Goal: Communication & Community: Answer question/provide support

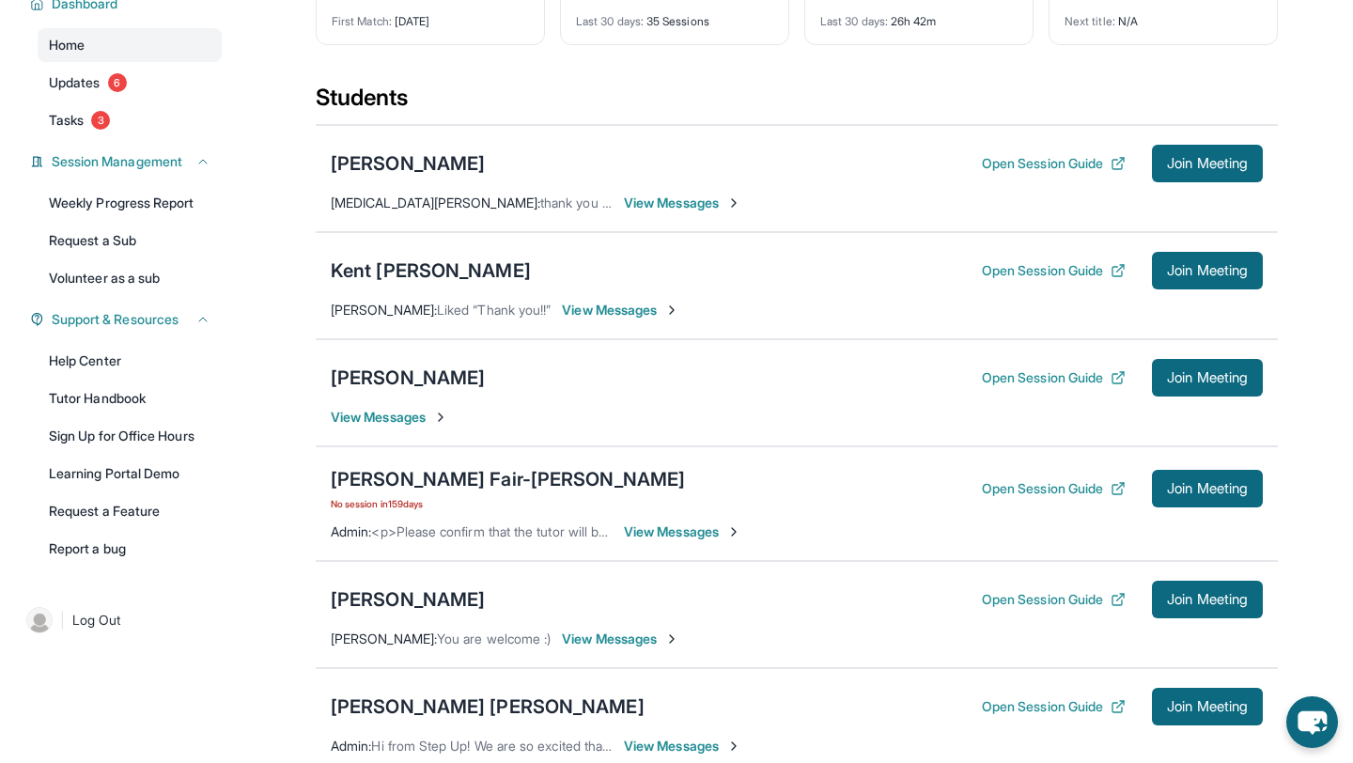
scroll to position [194, 0]
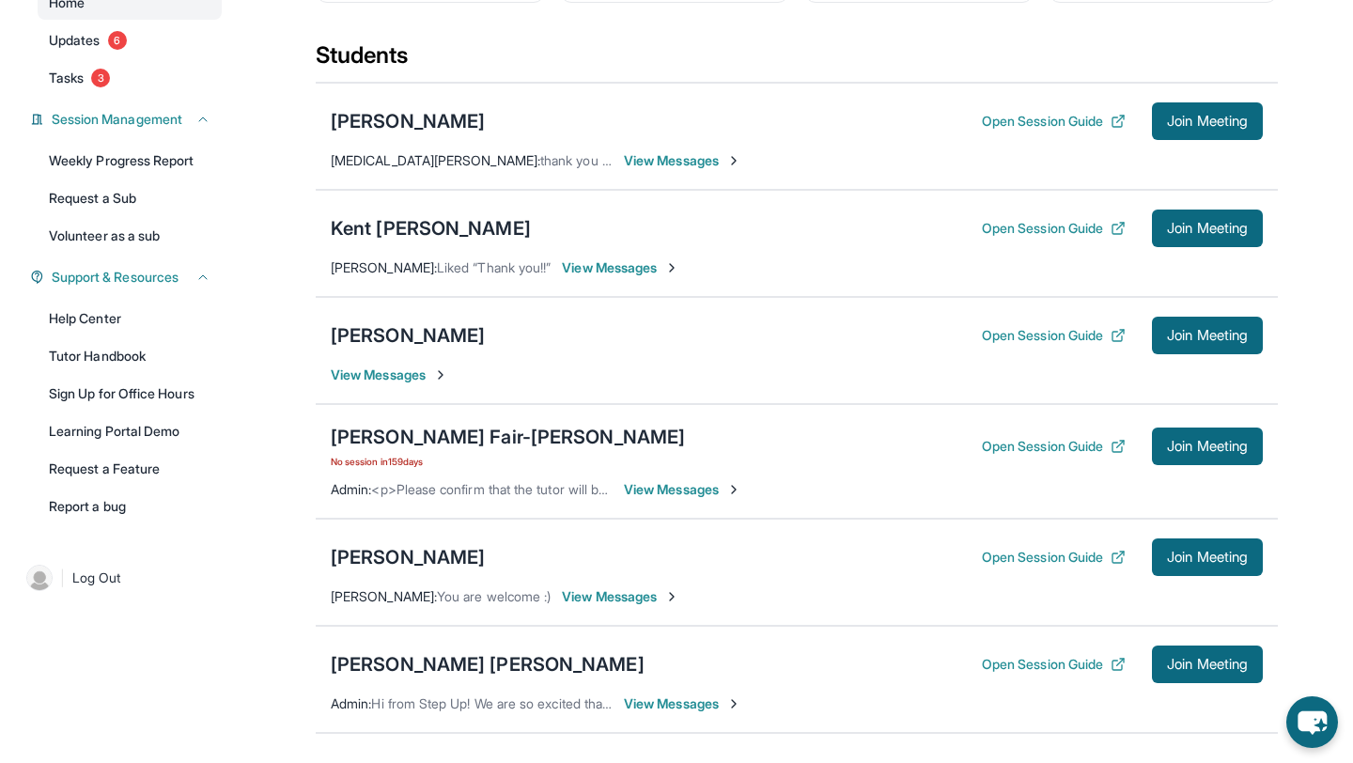
click at [693, 485] on span "View Messages" at bounding box center [682, 489] width 117 height 19
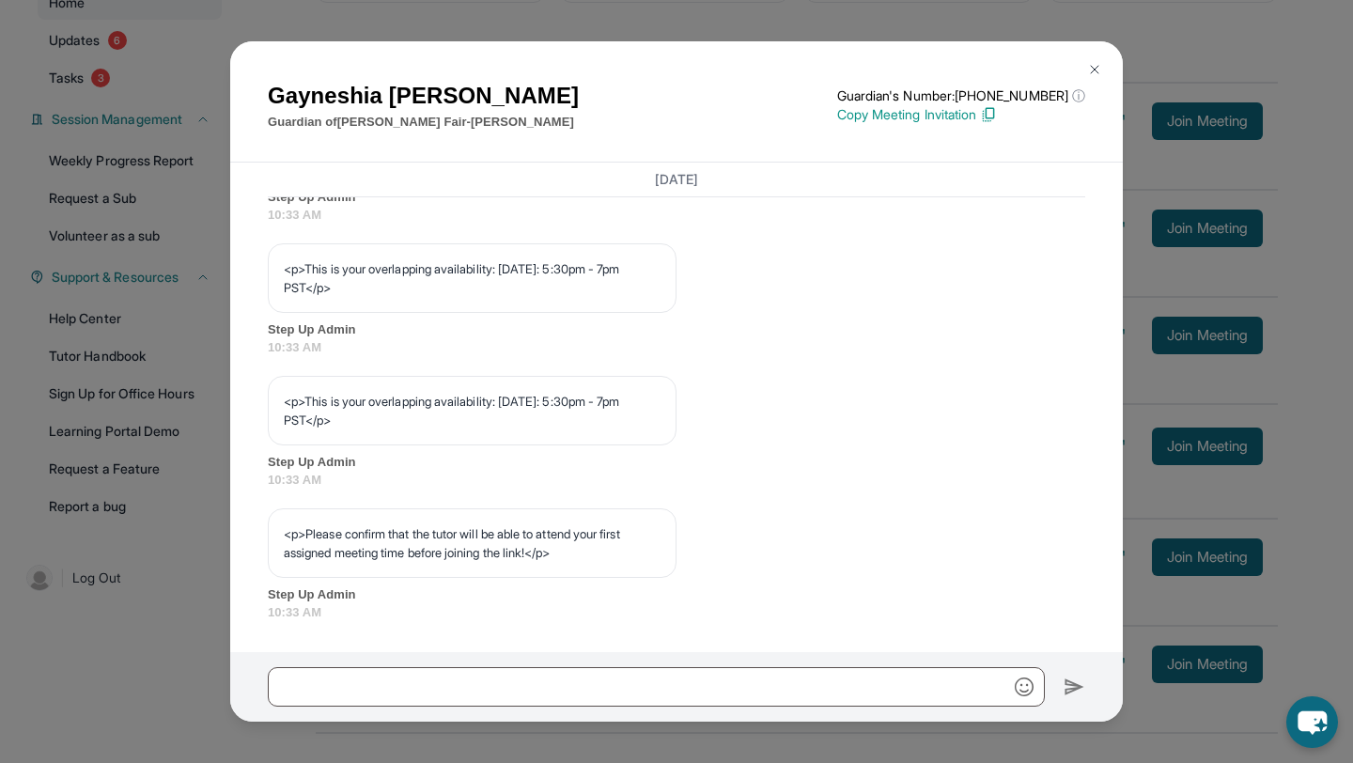
scroll to position [44455, 0]
click at [1088, 70] on img at bounding box center [1094, 69] width 15 height 15
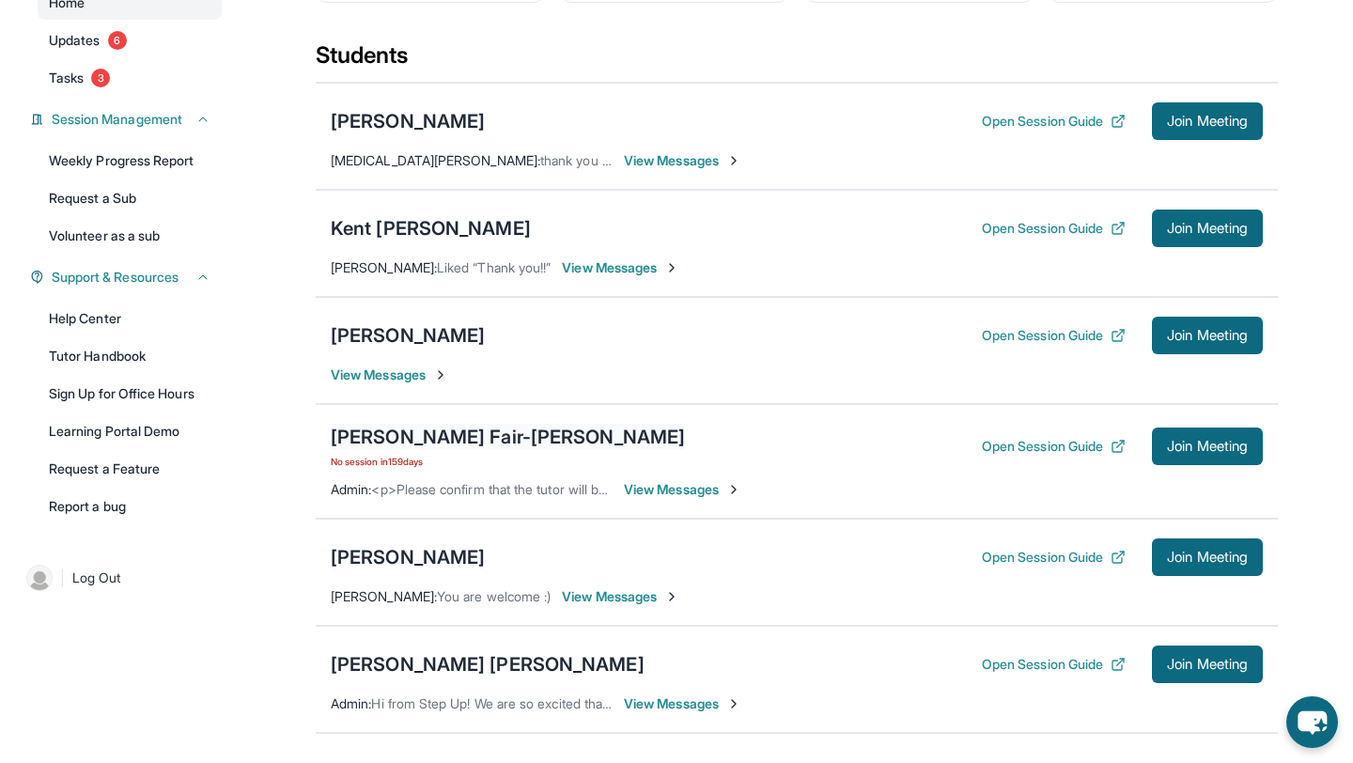
click at [398, 437] on div "[PERSON_NAME] Fair-[PERSON_NAME]" at bounding box center [508, 437] width 354 height 26
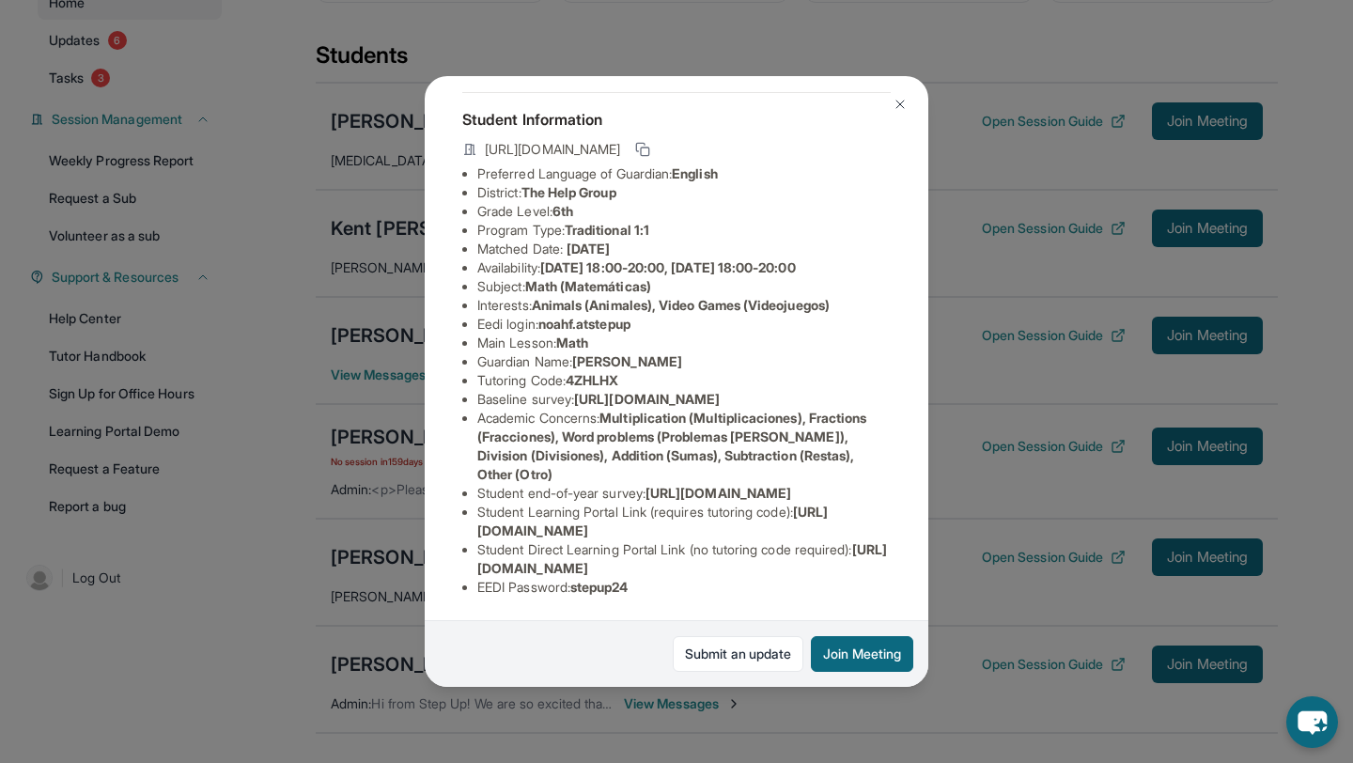
scroll to position [217, 0]
drag, startPoint x: 479, startPoint y: 568, endPoint x: 883, endPoint y: 566, distance: 404.0
click at [883, 566] on li "Student Direct Learning Portal Link (no tutoring code required) : [URL][DOMAIN_…" at bounding box center [683, 559] width 413 height 38
copy span "[URL][DOMAIN_NAME]"
click at [902, 102] on img at bounding box center [899, 104] width 15 height 15
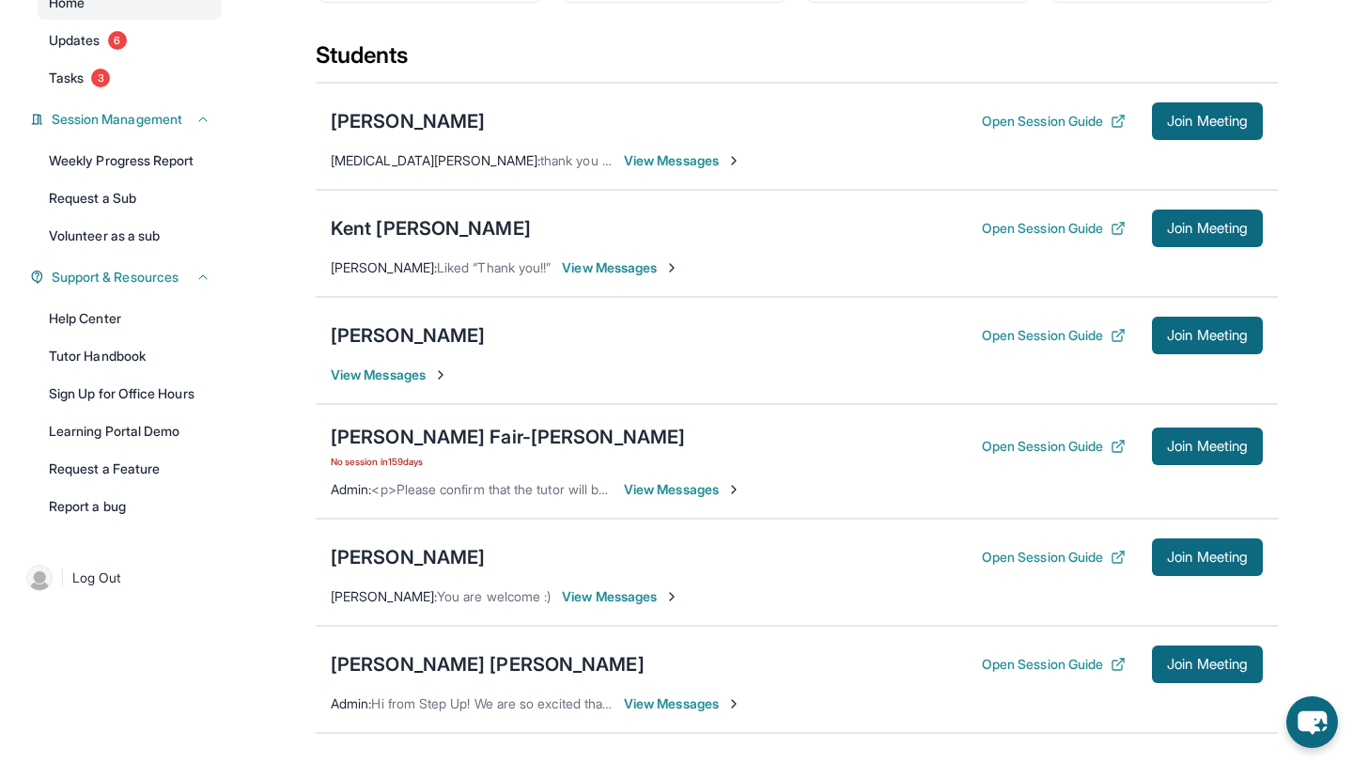
click at [643, 492] on span "View Messages" at bounding box center [682, 489] width 117 height 19
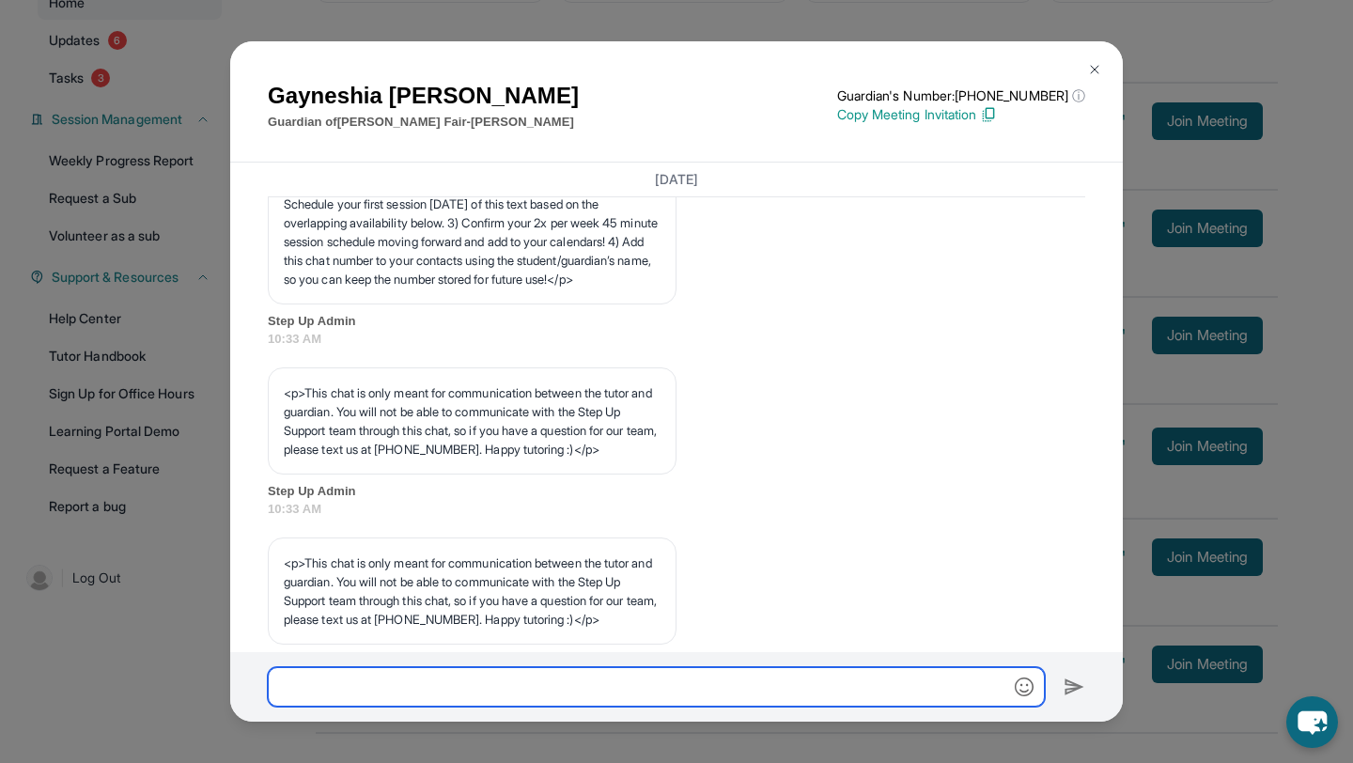
click at [559, 677] on input "text" at bounding box center [656, 686] width 777 height 39
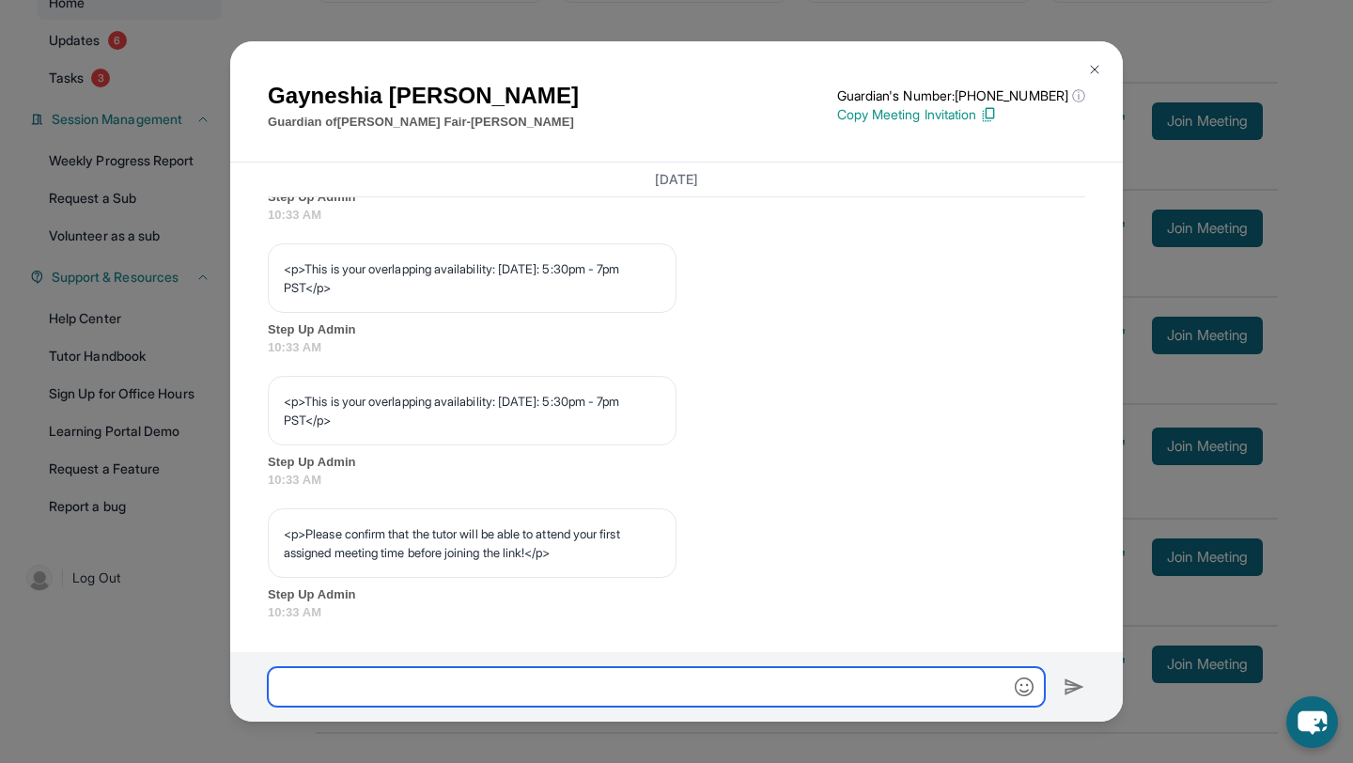
scroll to position [44455, 0]
paste input "**********"
type input "**********"
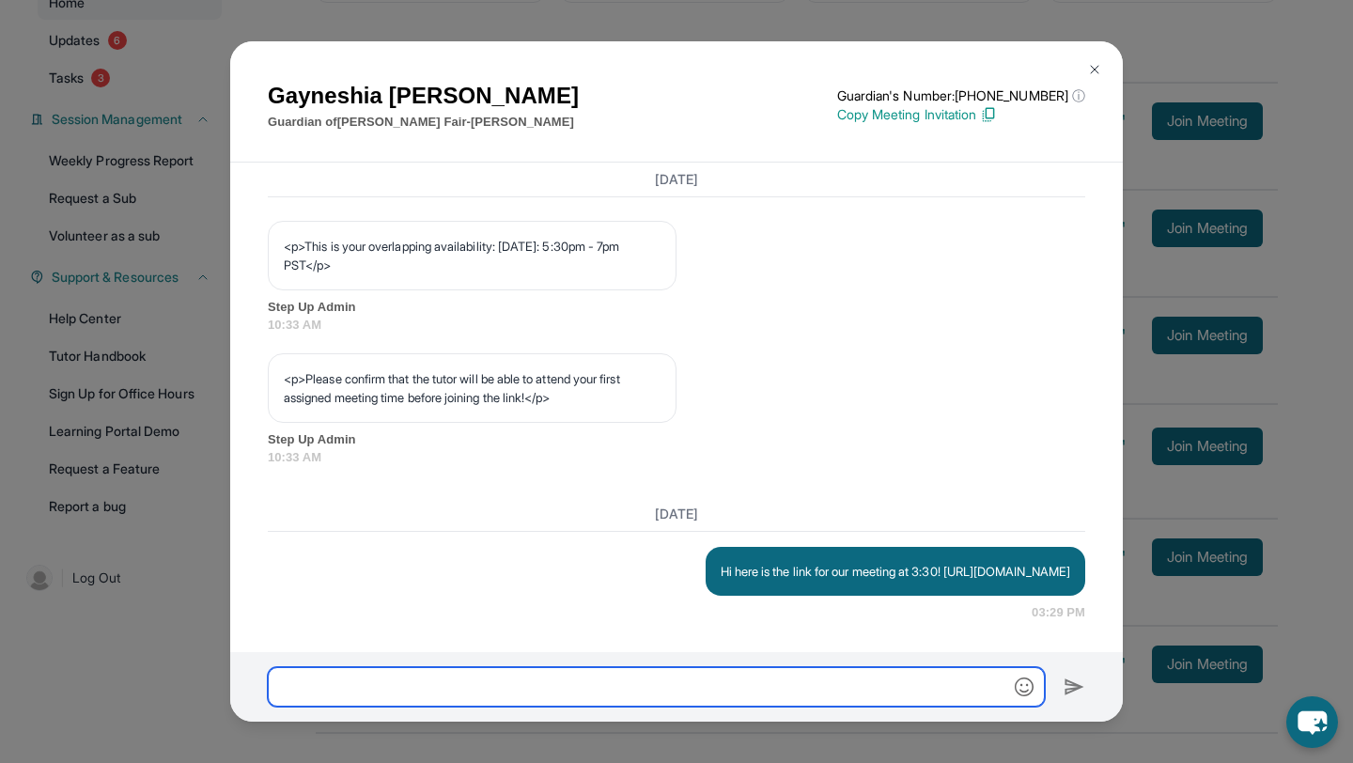
scroll to position [44629, 0]
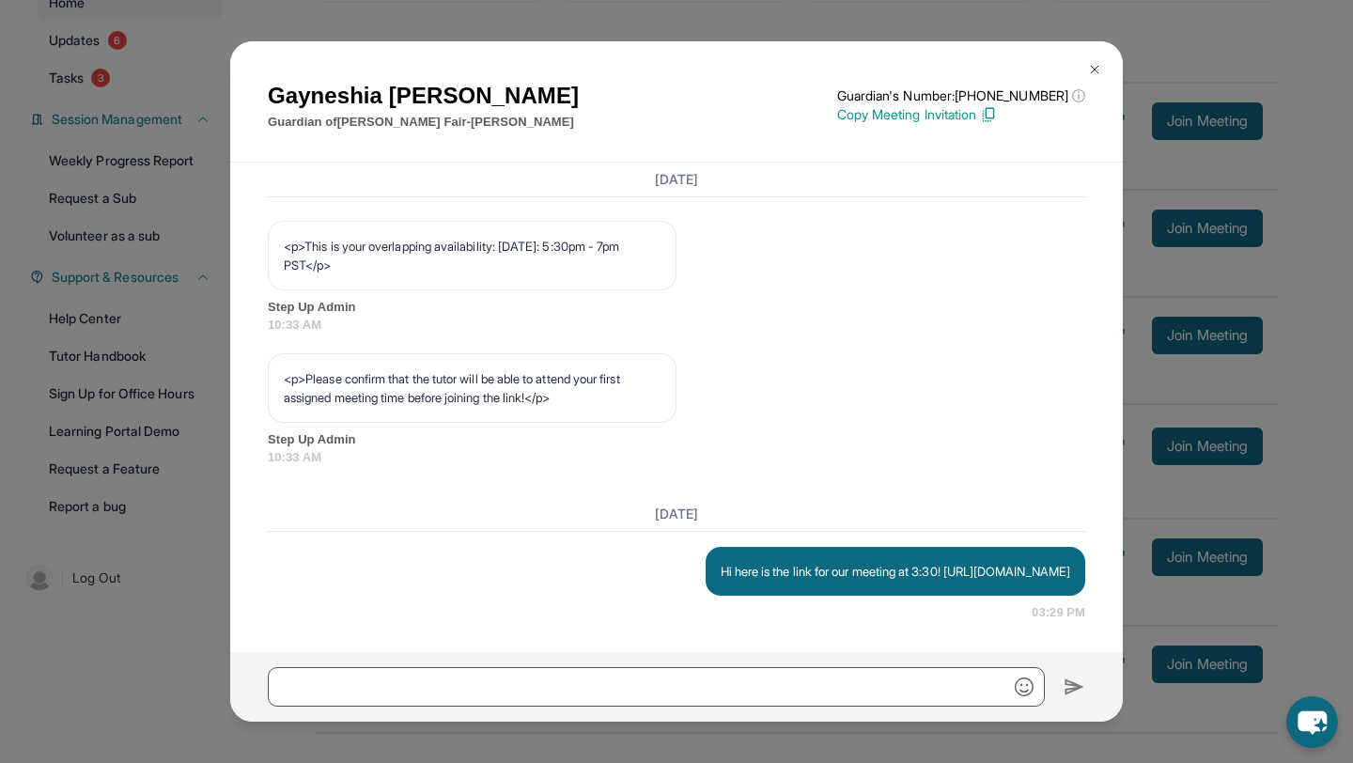
click at [1091, 71] on img at bounding box center [1094, 69] width 15 height 15
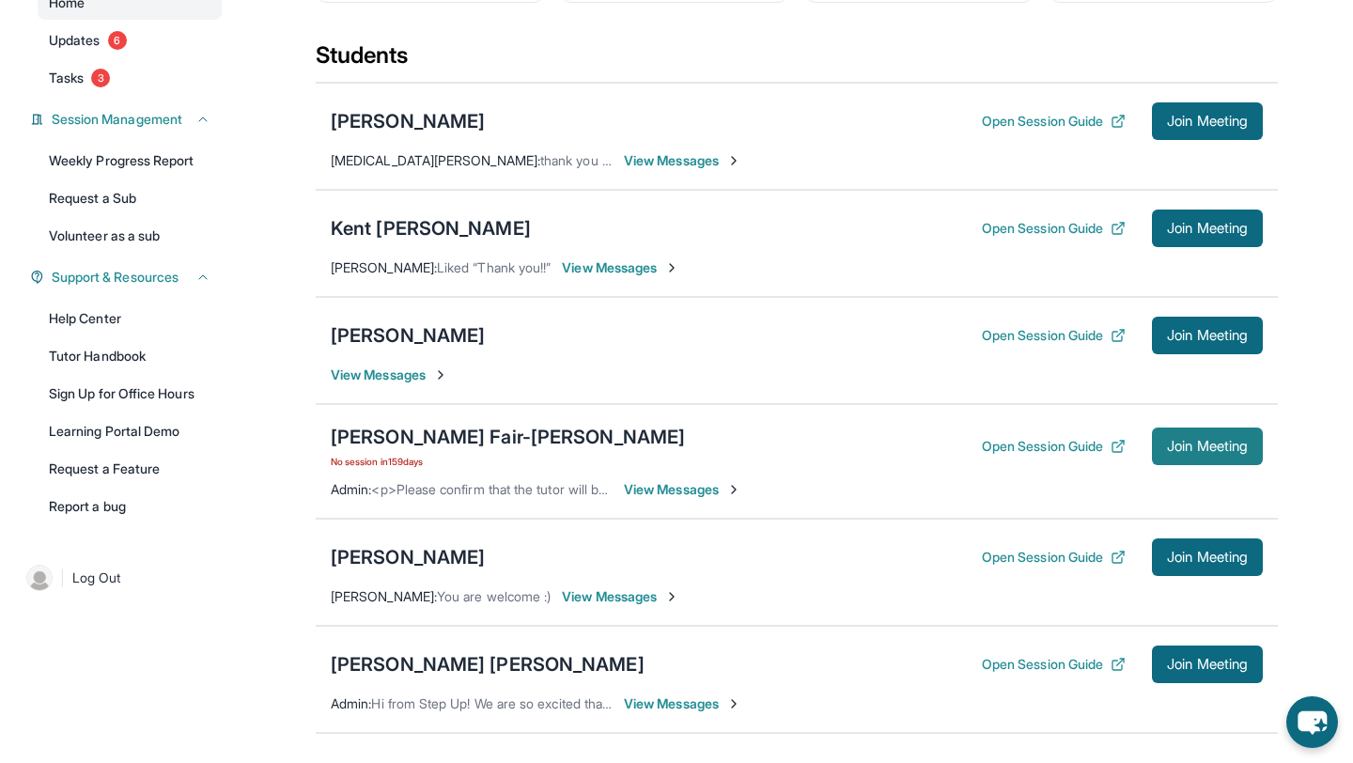
click at [1242, 449] on span "Join Meeting" at bounding box center [1207, 446] width 81 height 11
click at [457, 439] on div "[PERSON_NAME] Fair-[PERSON_NAME]" at bounding box center [508, 437] width 354 height 26
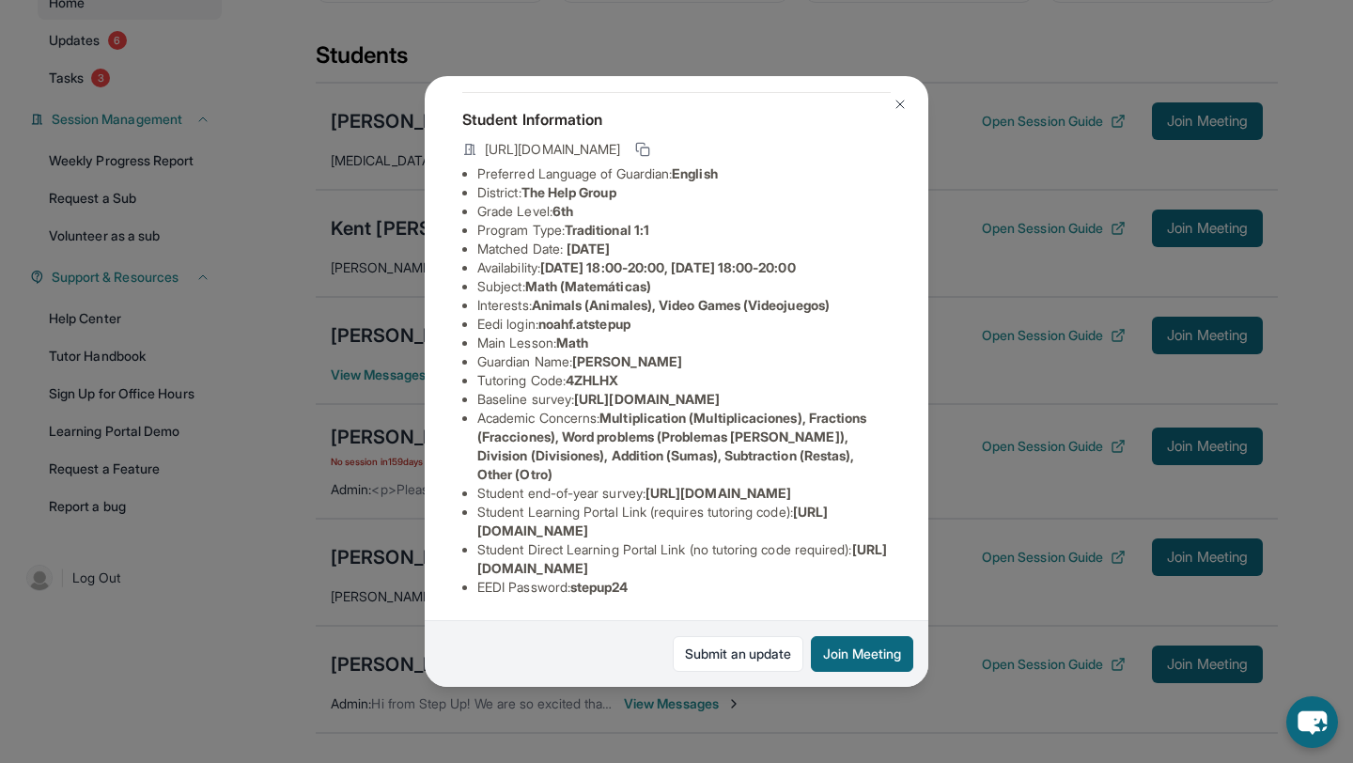
scroll to position [168, 673]
drag, startPoint x: 477, startPoint y: 336, endPoint x: 896, endPoint y: 369, distance: 420.3
click at [896, 369] on div "[PERSON_NAME] Fair-[PERSON_NAME] Guardian: [PERSON_NAME] Student Information [U…" at bounding box center [677, 381] width 504 height 611
copy span "[URL][DOMAIN_NAME]"
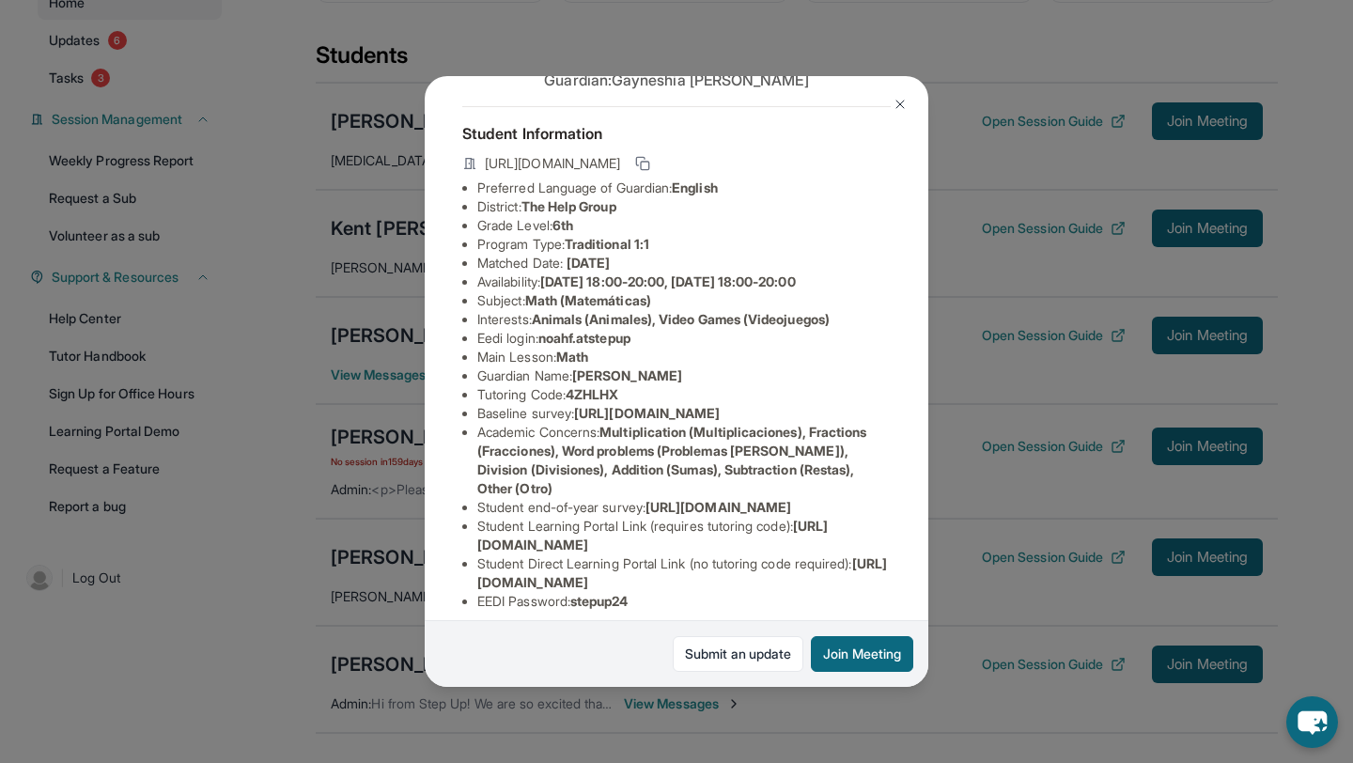
scroll to position [0, 0]
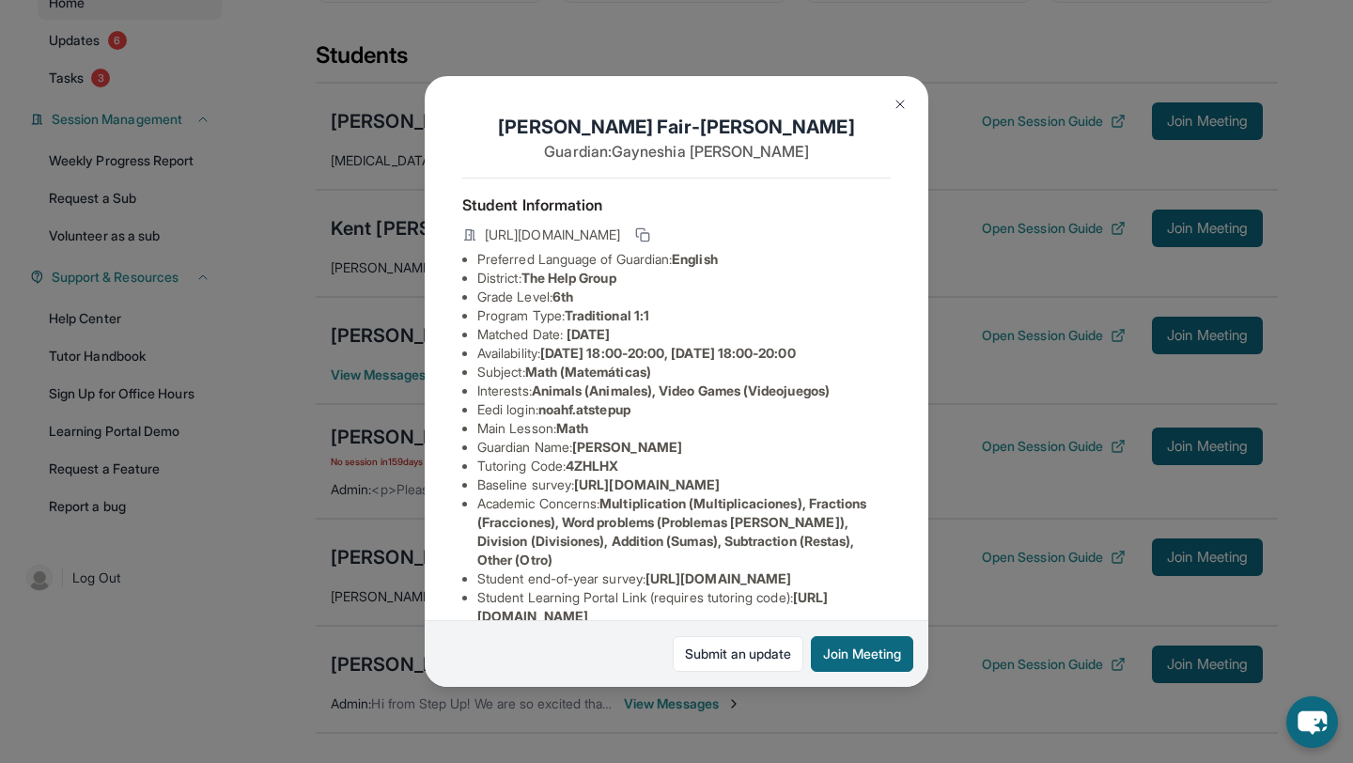
click at [899, 99] on img at bounding box center [899, 104] width 15 height 15
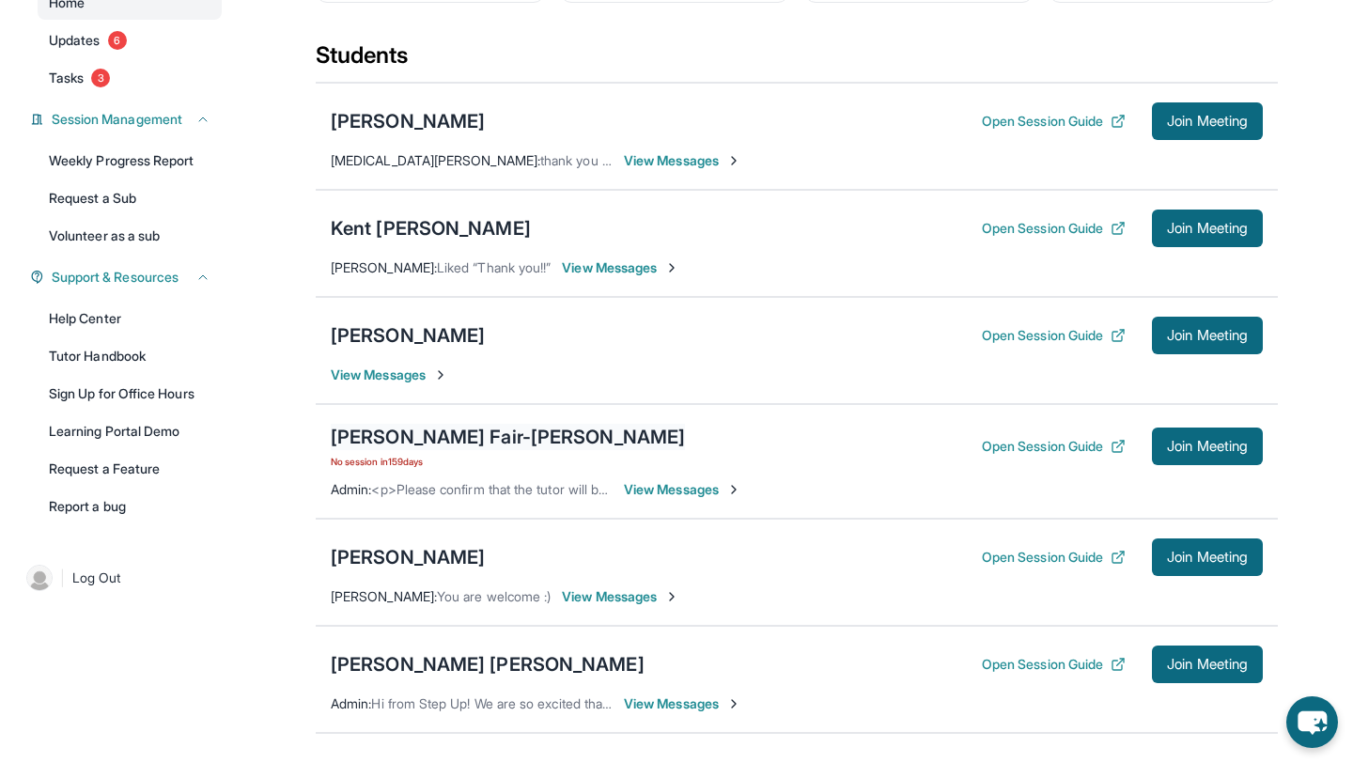
click at [441, 437] on div "[PERSON_NAME] Fair-[PERSON_NAME]" at bounding box center [508, 437] width 354 height 26
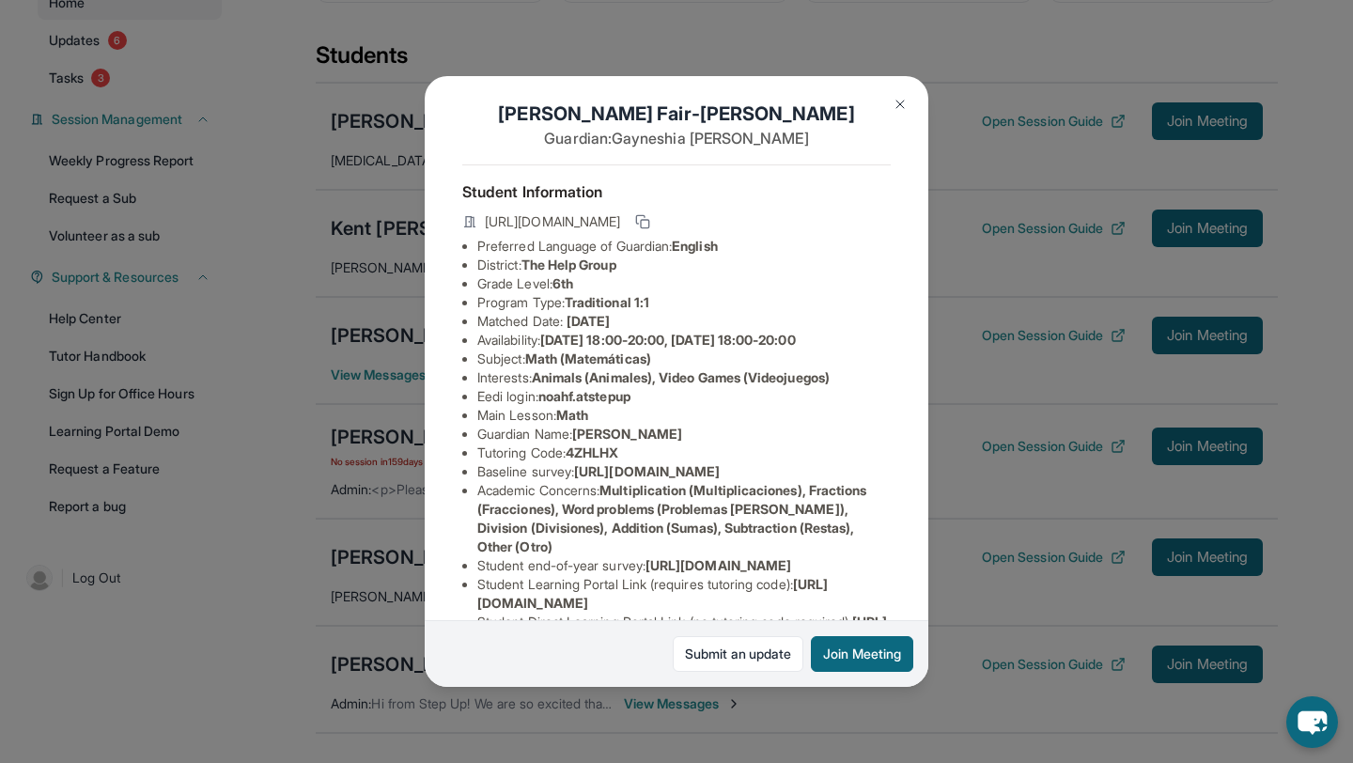
scroll to position [35, 0]
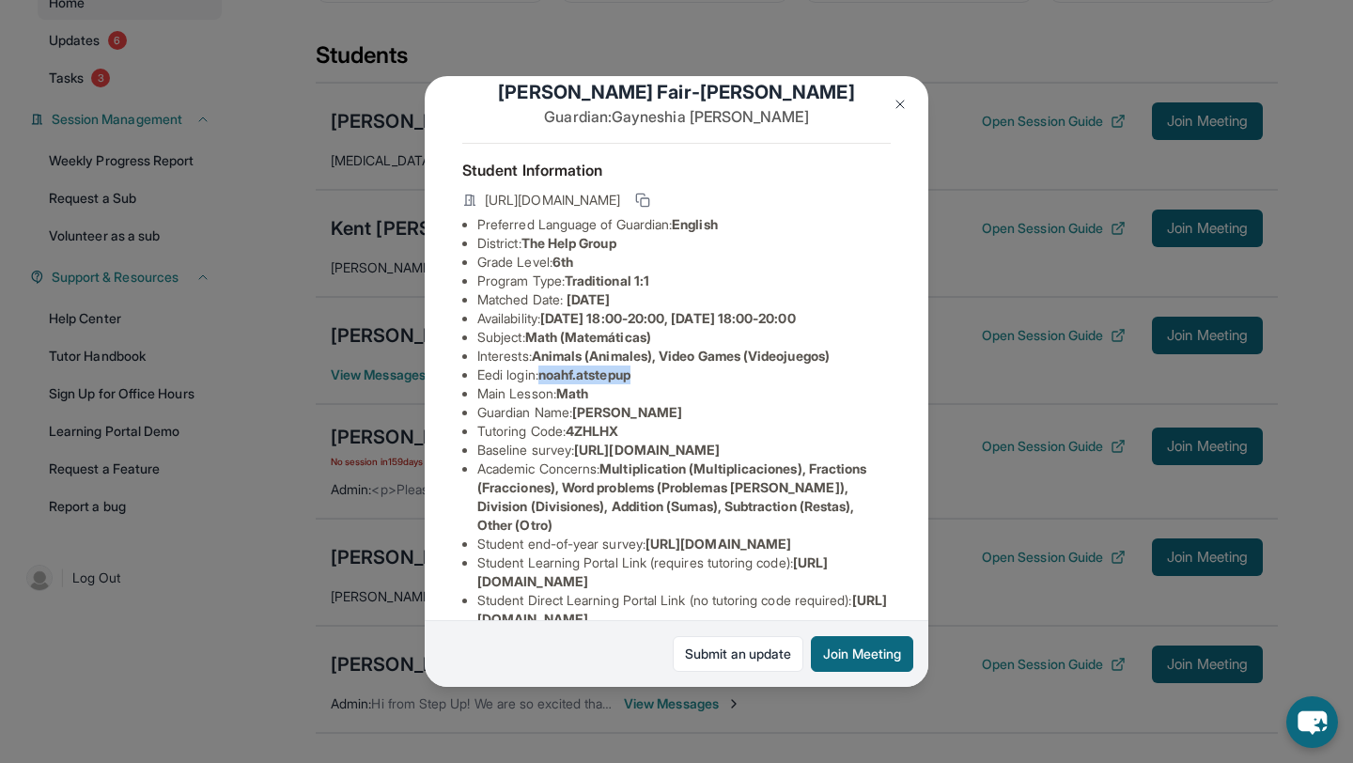
drag, startPoint x: 546, startPoint y: 371, endPoint x: 667, endPoint y: 375, distance: 121.2
click at [667, 375] on li "Eedi login : noahf.atstepup" at bounding box center [683, 374] width 413 height 19
copy span "noahf.atstepup"
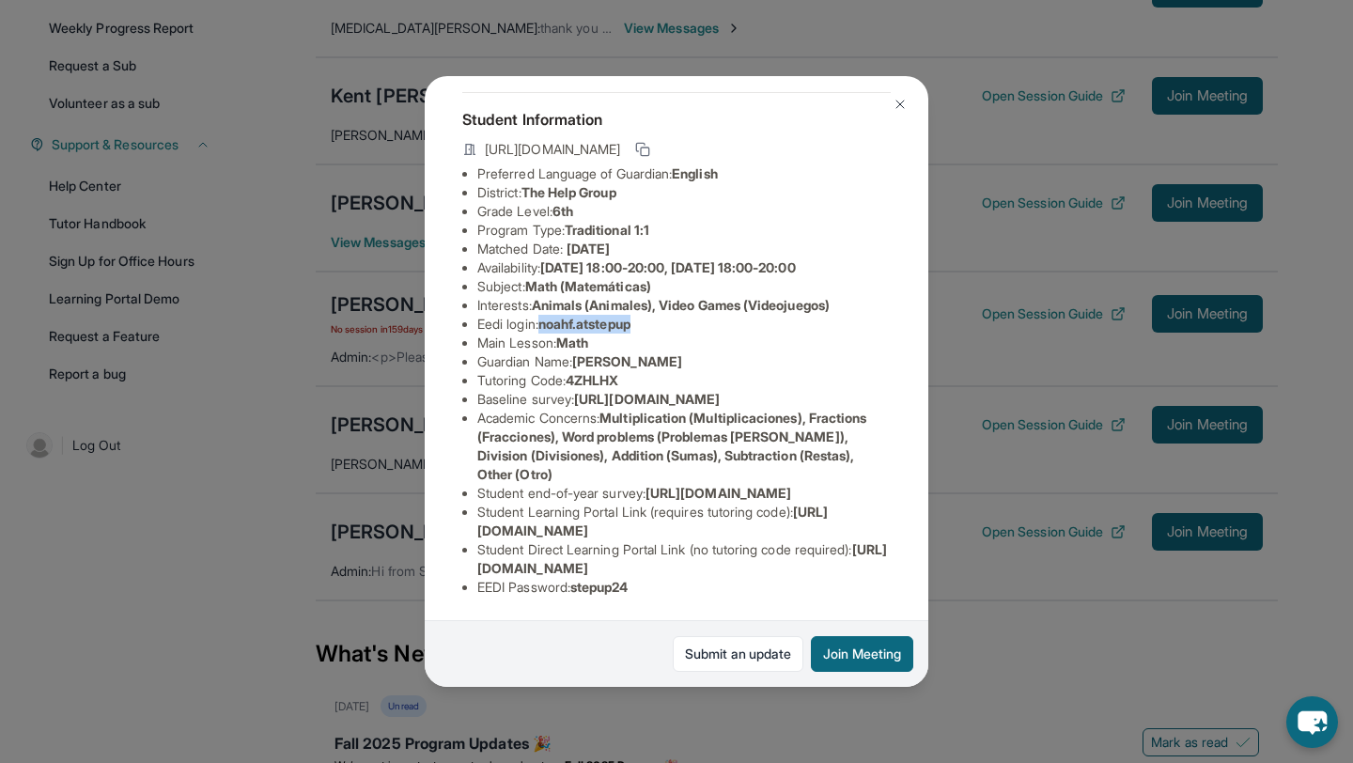
scroll to position [217, 0]
drag, startPoint x: 479, startPoint y: 566, endPoint x: 876, endPoint y: 571, distance: 397.4
click at [876, 571] on li "Student Direct Learning Portal Link (no tutoring code required) : [URL][DOMAIN_…" at bounding box center [683, 559] width 413 height 38
copy span "[URL][DOMAIN_NAME]"
click at [818, 410] on span "Multiplication (Multiplicaciones), Fractions (Fracciones), Word problems (Probl…" at bounding box center [671, 446] width 389 height 72
